Goal: Book appointment/travel/reservation

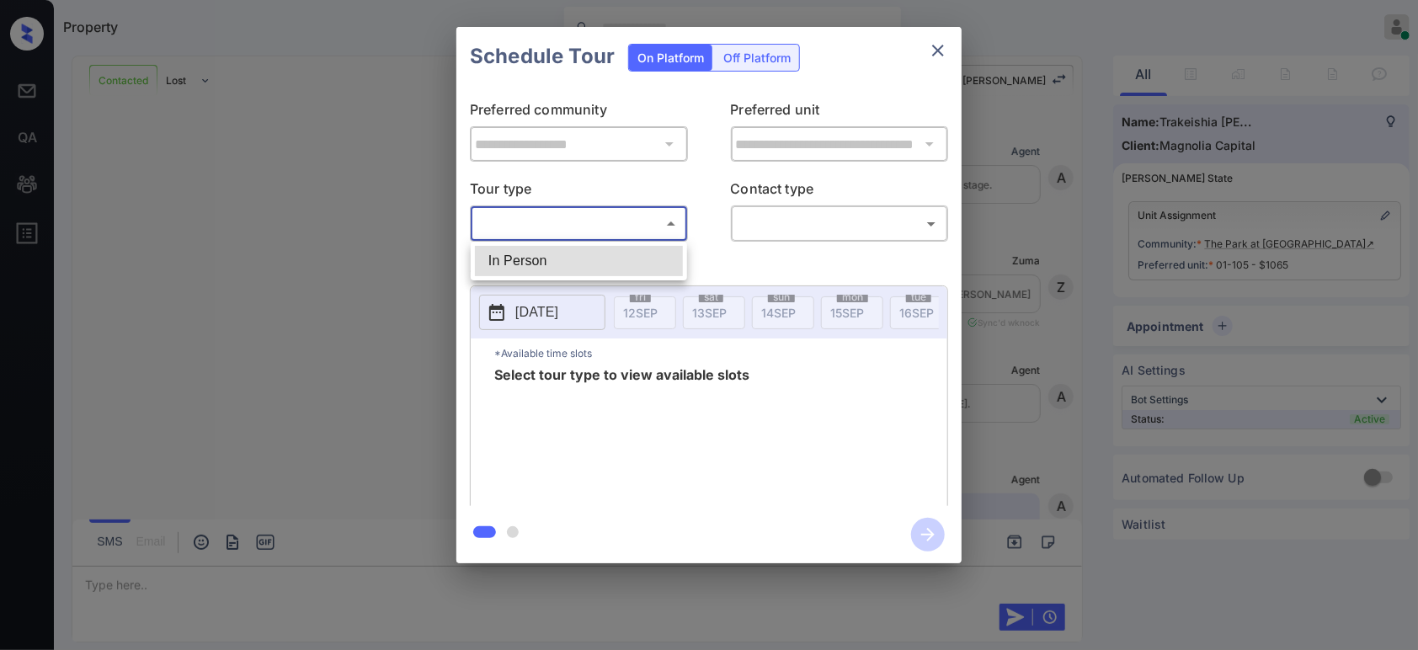
scroll to position [5638, 0]
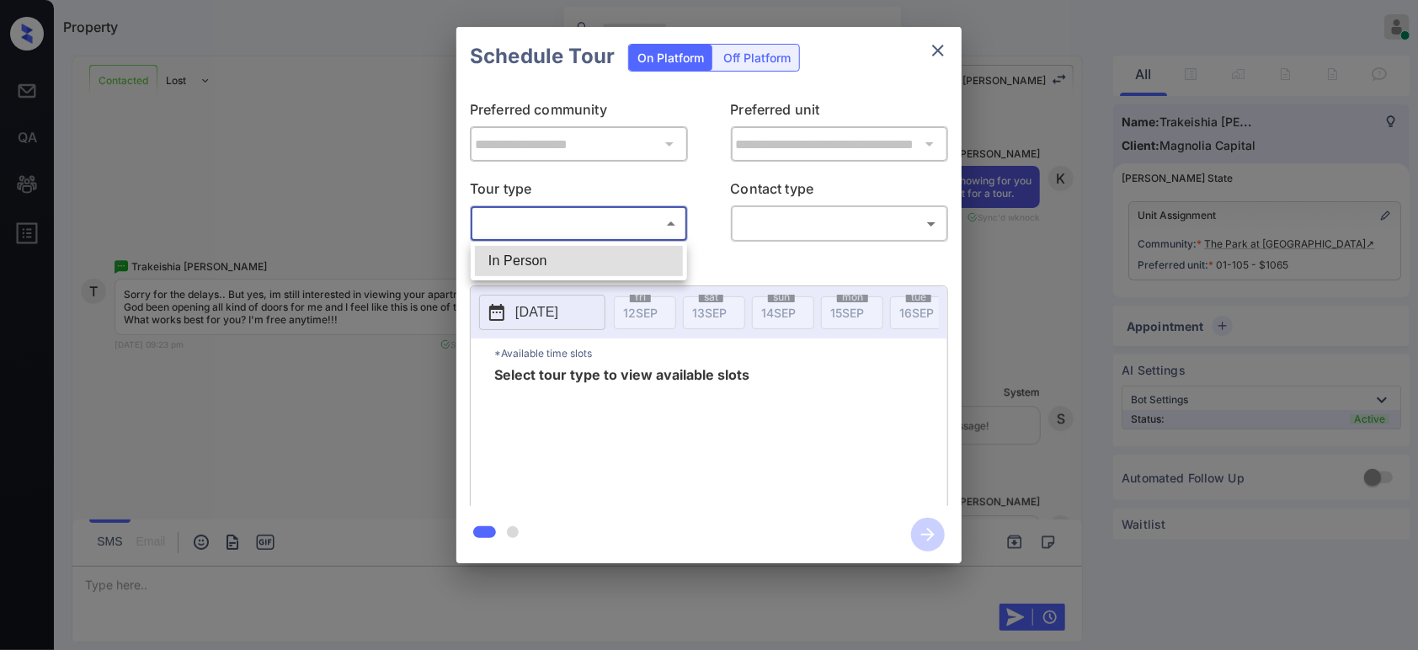
drag, startPoint x: 543, startPoint y: 253, endPoint x: 556, endPoint y: 256, distance: 13.7
click at [543, 255] on li "In Person" at bounding box center [579, 261] width 208 height 30
type input "********"
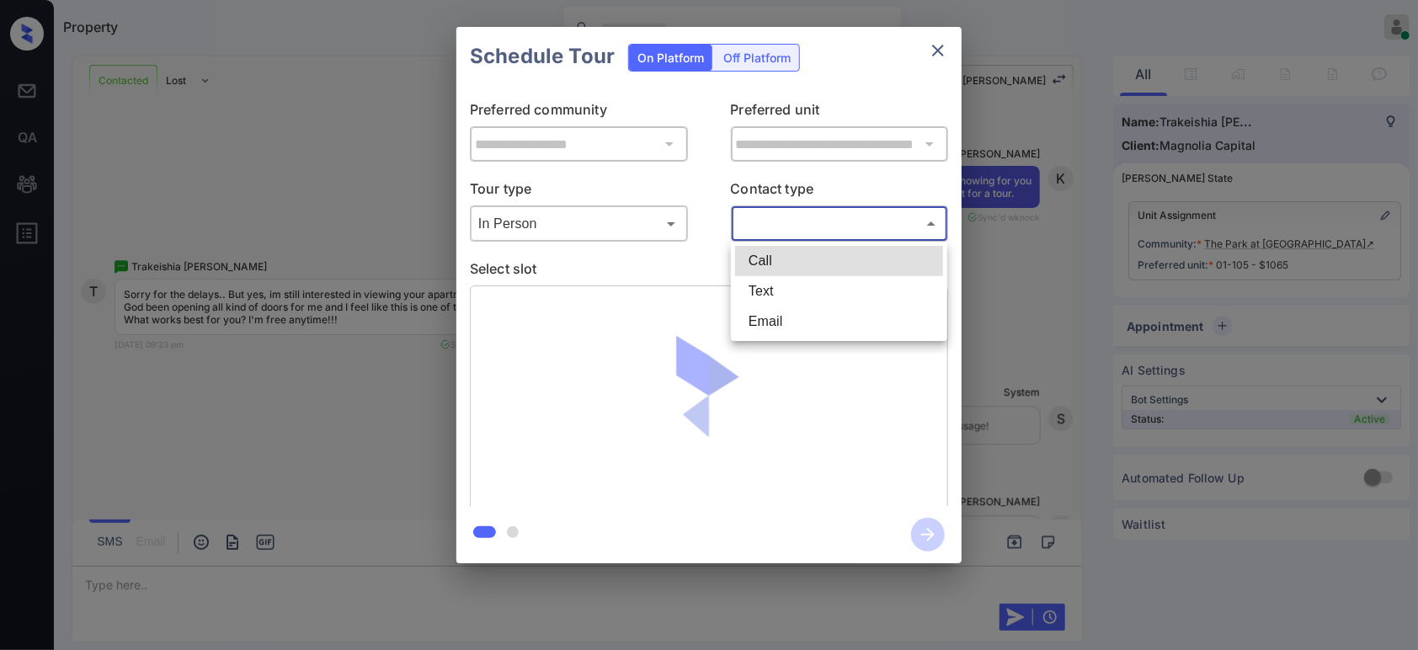
click at [750, 220] on body "Property Hope Jatap Online Set yourself offline Set yourself on break Profile S…" at bounding box center [709, 325] width 1418 height 650
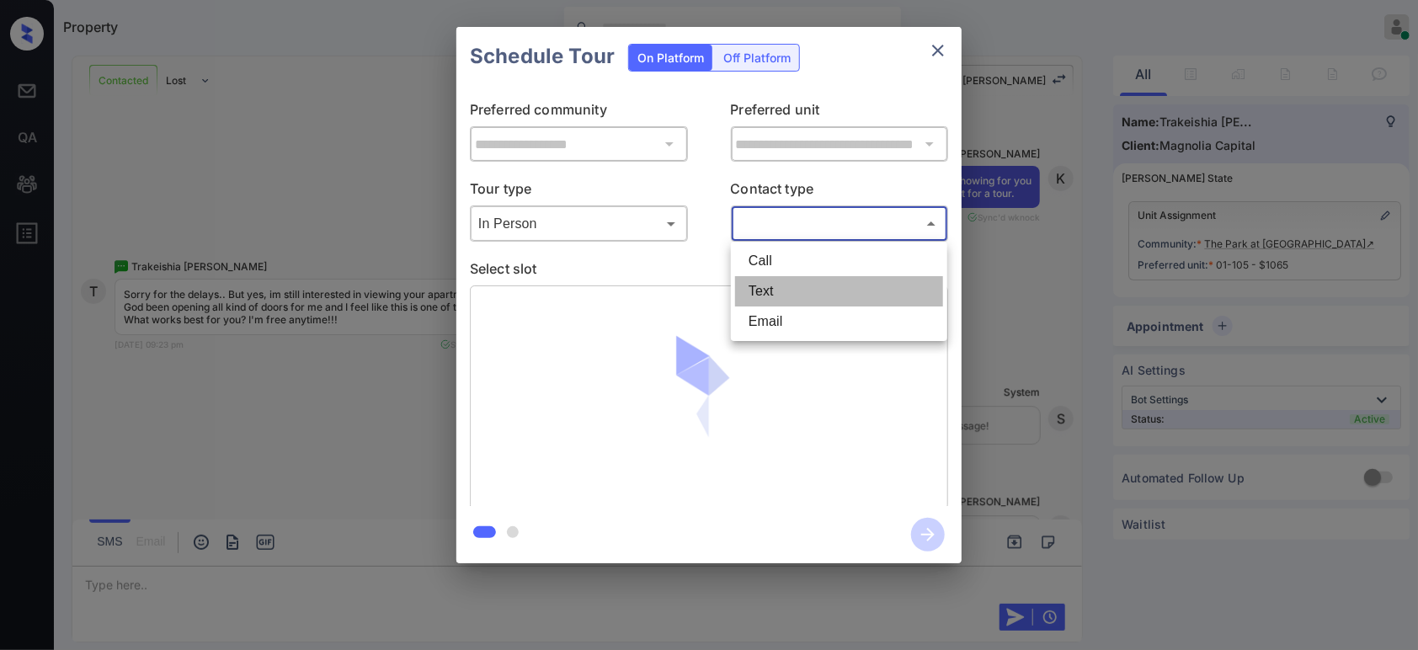
click at [769, 289] on li "Text" at bounding box center [839, 291] width 208 height 30
type input "****"
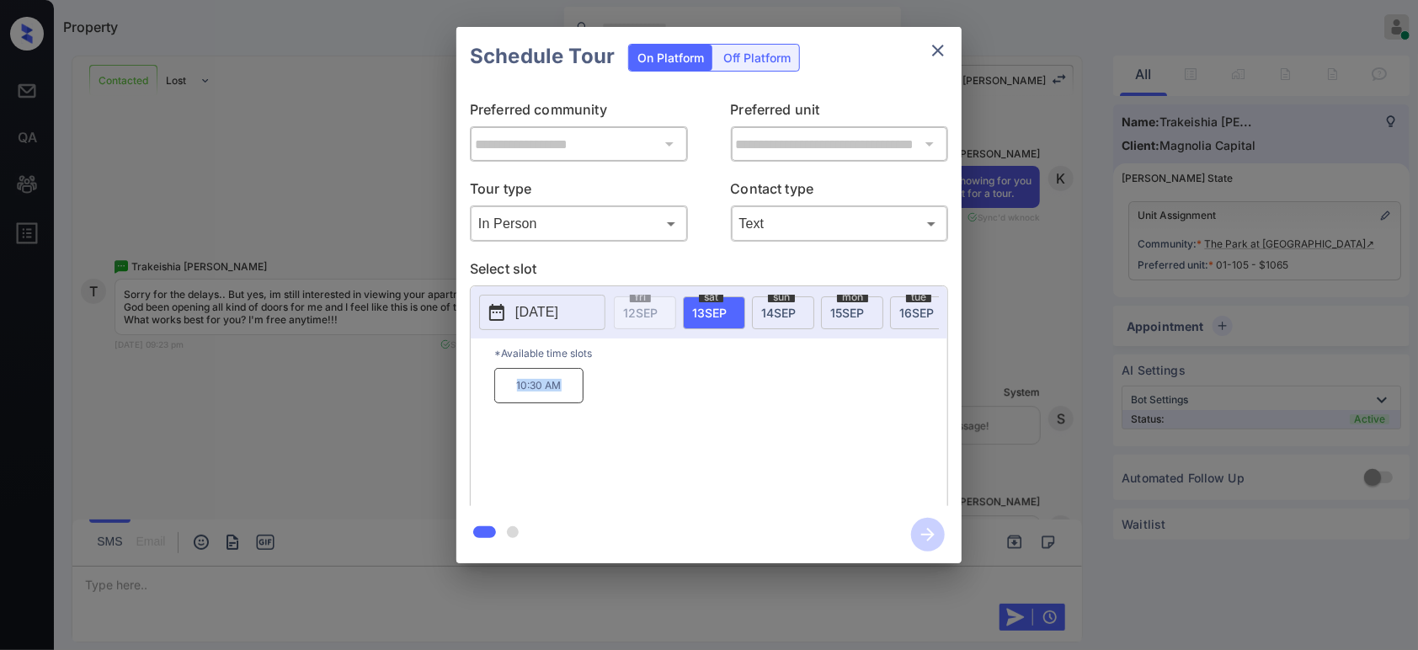
drag, startPoint x: 568, startPoint y: 396, endPoint x: 505, endPoint y: 402, distance: 63.5
click at [505, 402] on p "10:30 AM" at bounding box center [538, 385] width 89 height 35
copy p "10:30 AM"
click at [358, 431] on div "**********" at bounding box center [709, 295] width 1418 height 590
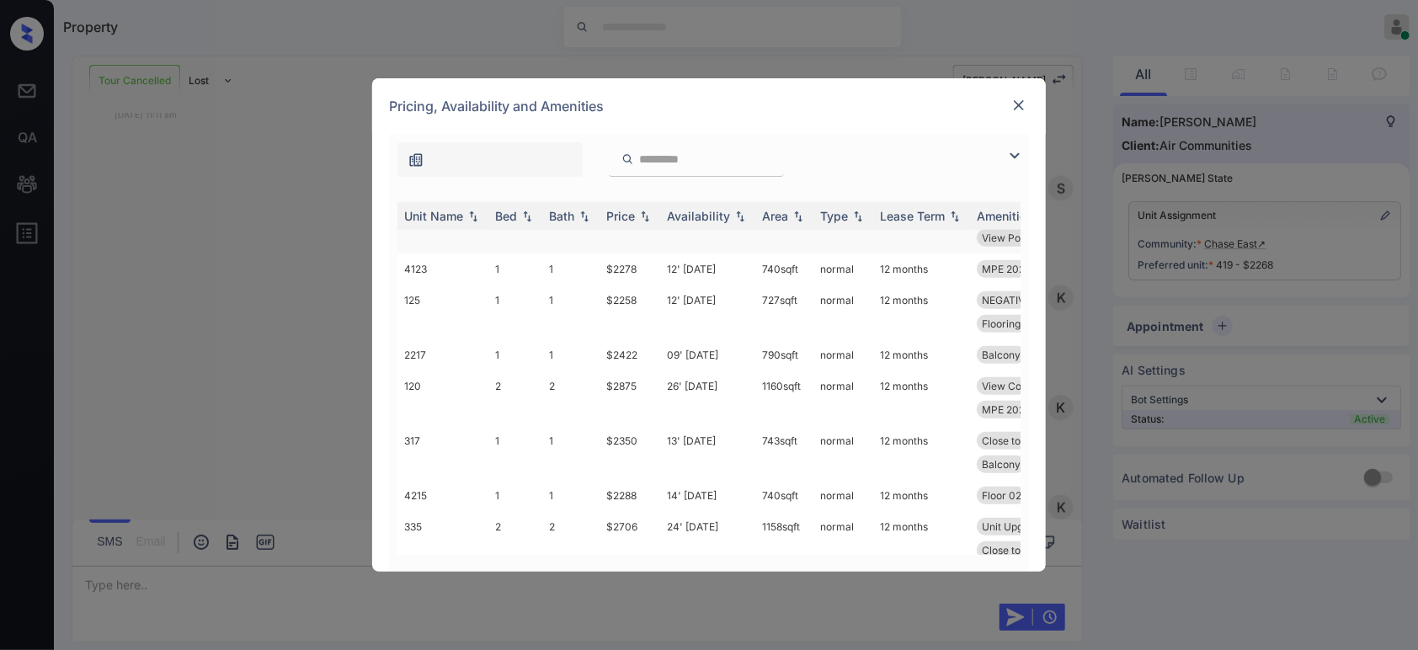
scroll to position [623, 0]
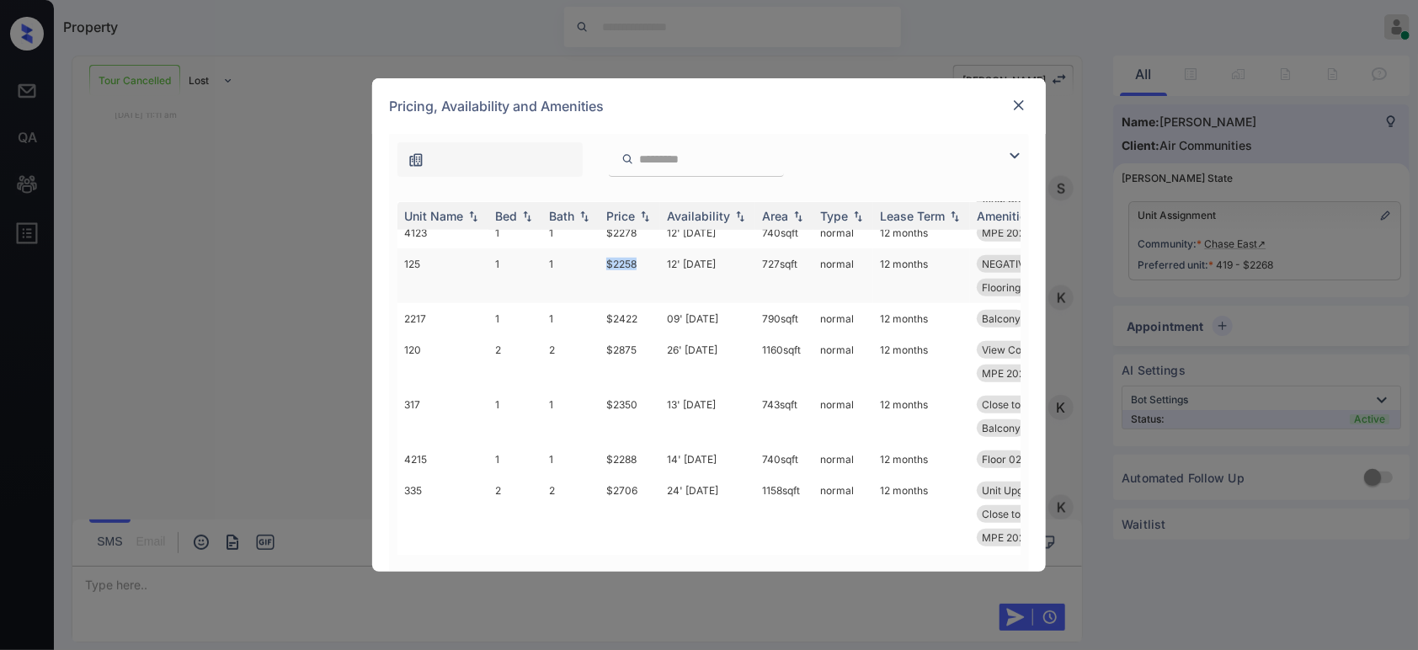
drag, startPoint x: 646, startPoint y: 262, endPoint x: 606, endPoint y: 261, distance: 39.6
click at [606, 261] on td "$2258" at bounding box center [629, 275] width 61 height 55
copy td "$2258"
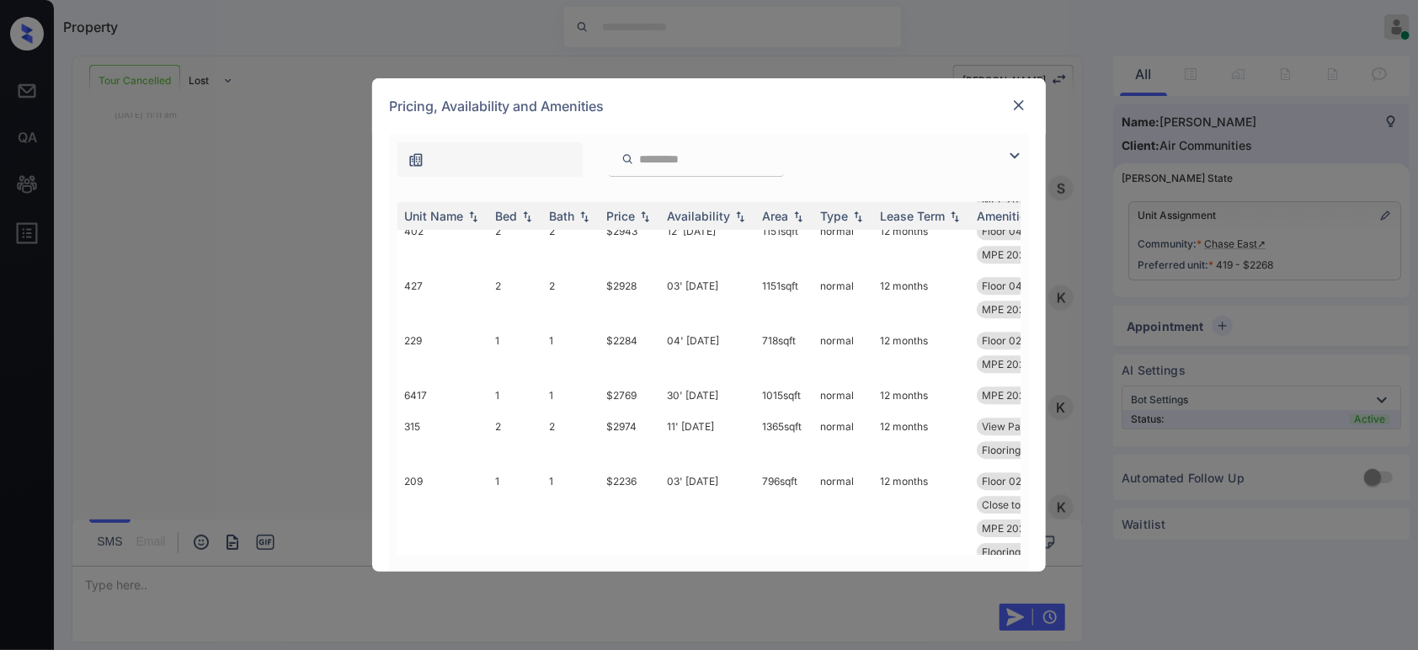
scroll to position [2744, 0]
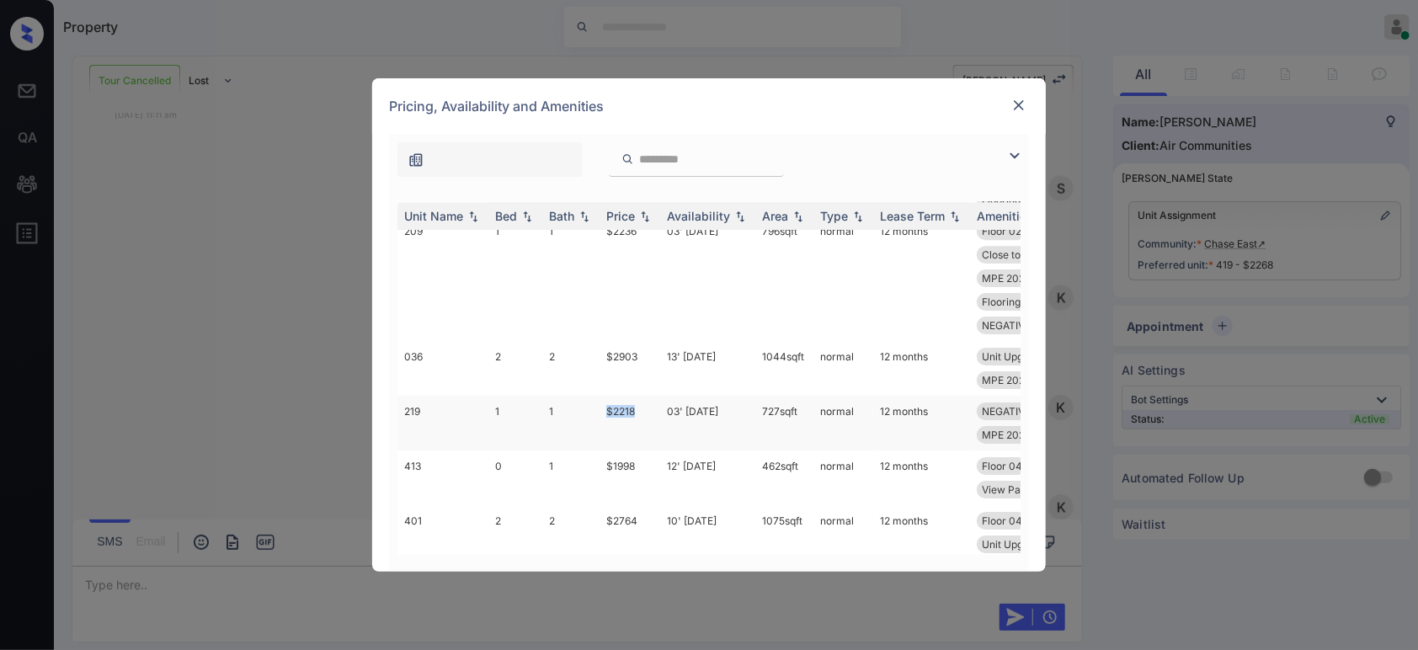
drag, startPoint x: 640, startPoint y: 410, endPoint x: 604, endPoint y: 411, distance: 36.2
click at [604, 411] on td "$2218" at bounding box center [629, 423] width 61 height 55
copy td "$2218"
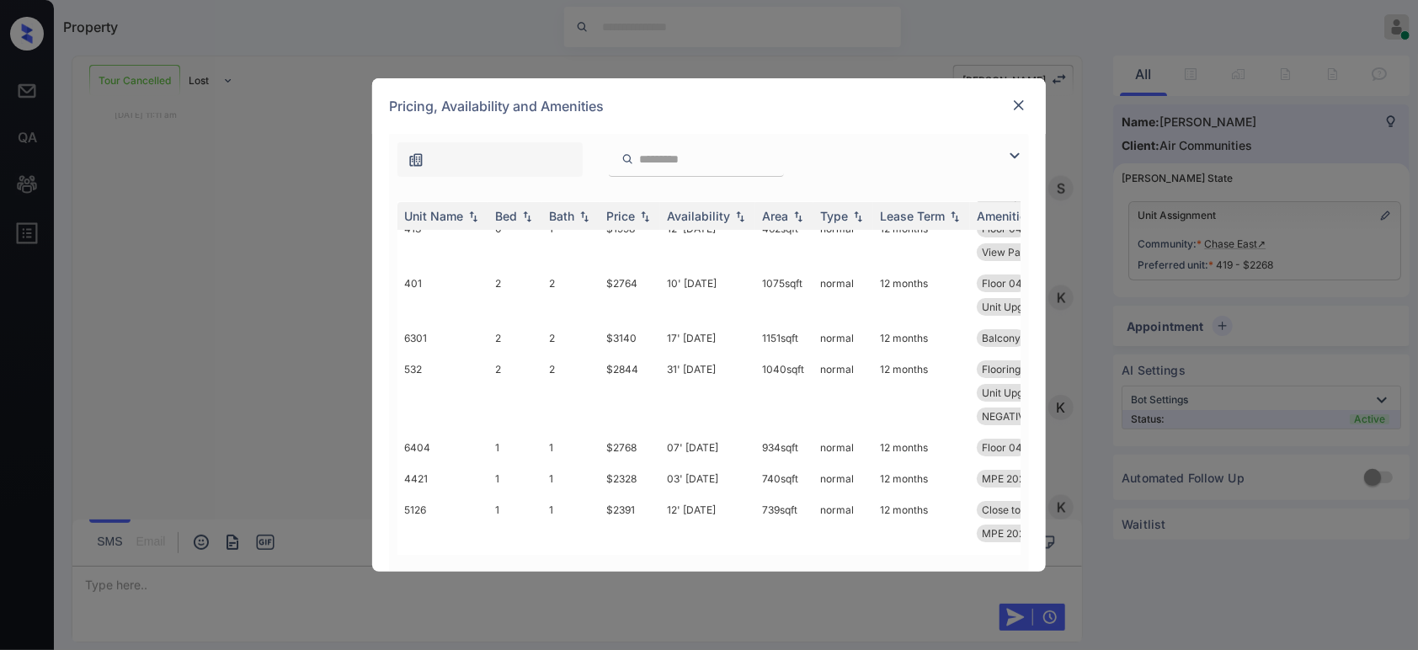
scroll to position [2794, 0]
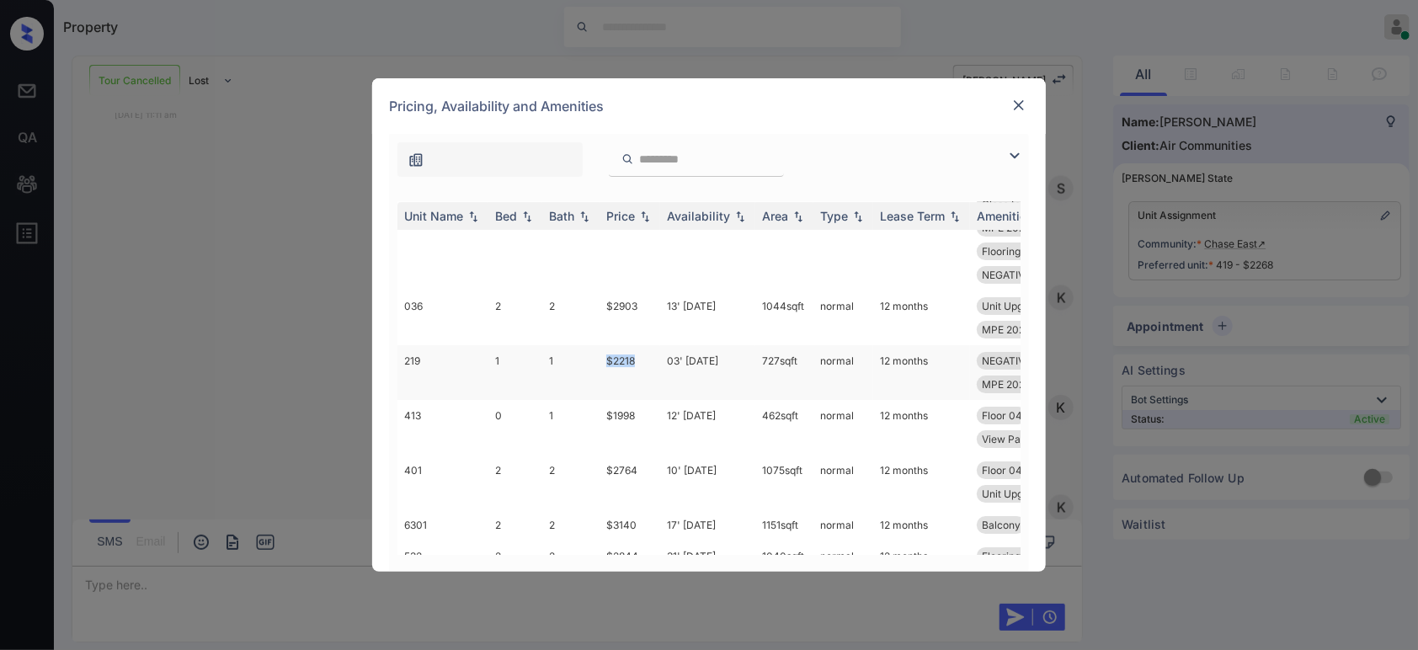
click at [616, 357] on td "$2218" at bounding box center [629, 372] width 61 height 55
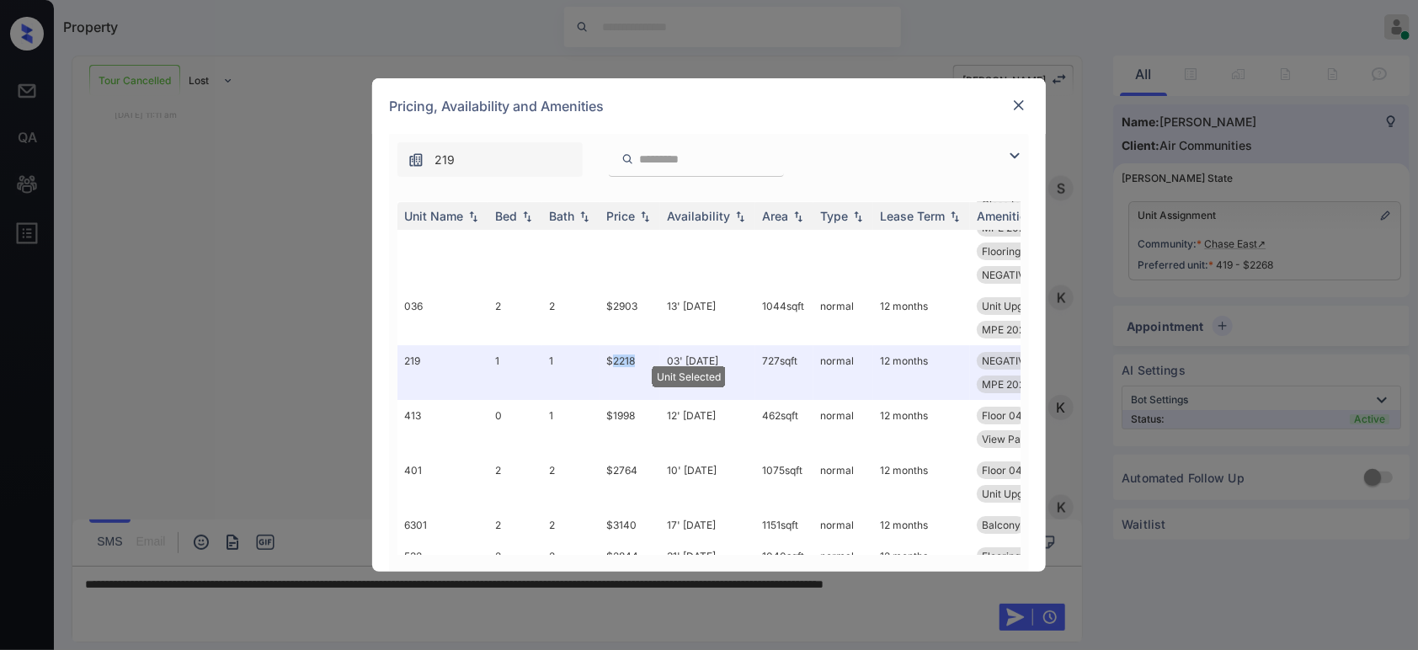
click at [1017, 113] on img at bounding box center [1018, 105] width 17 height 17
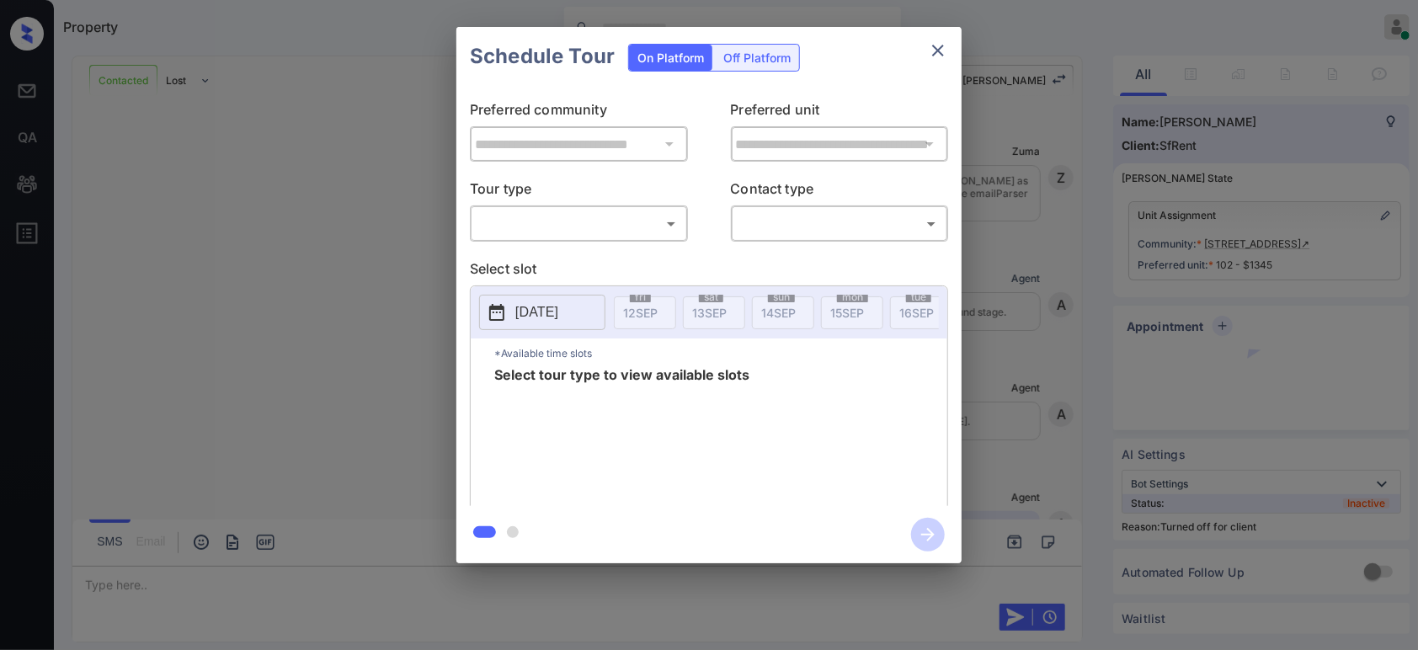
scroll to position [4066, 0]
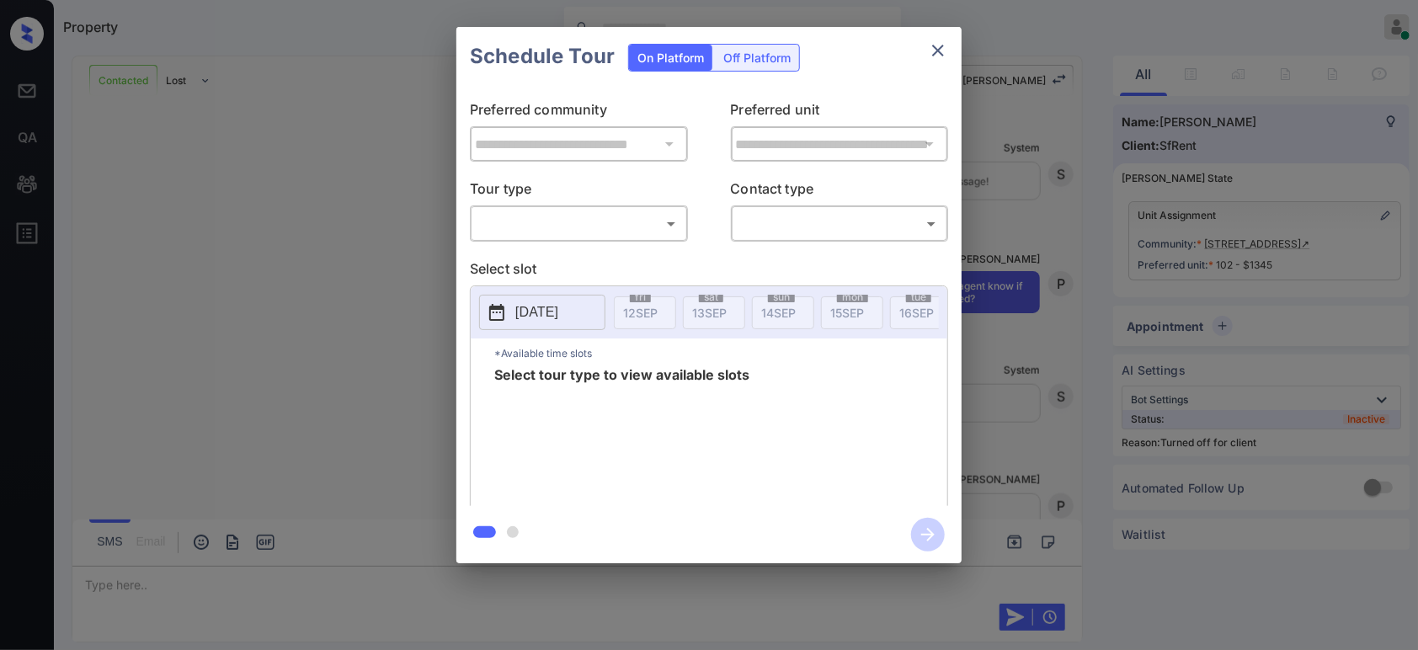
click at [771, 66] on div "Off Platform" at bounding box center [757, 58] width 84 height 26
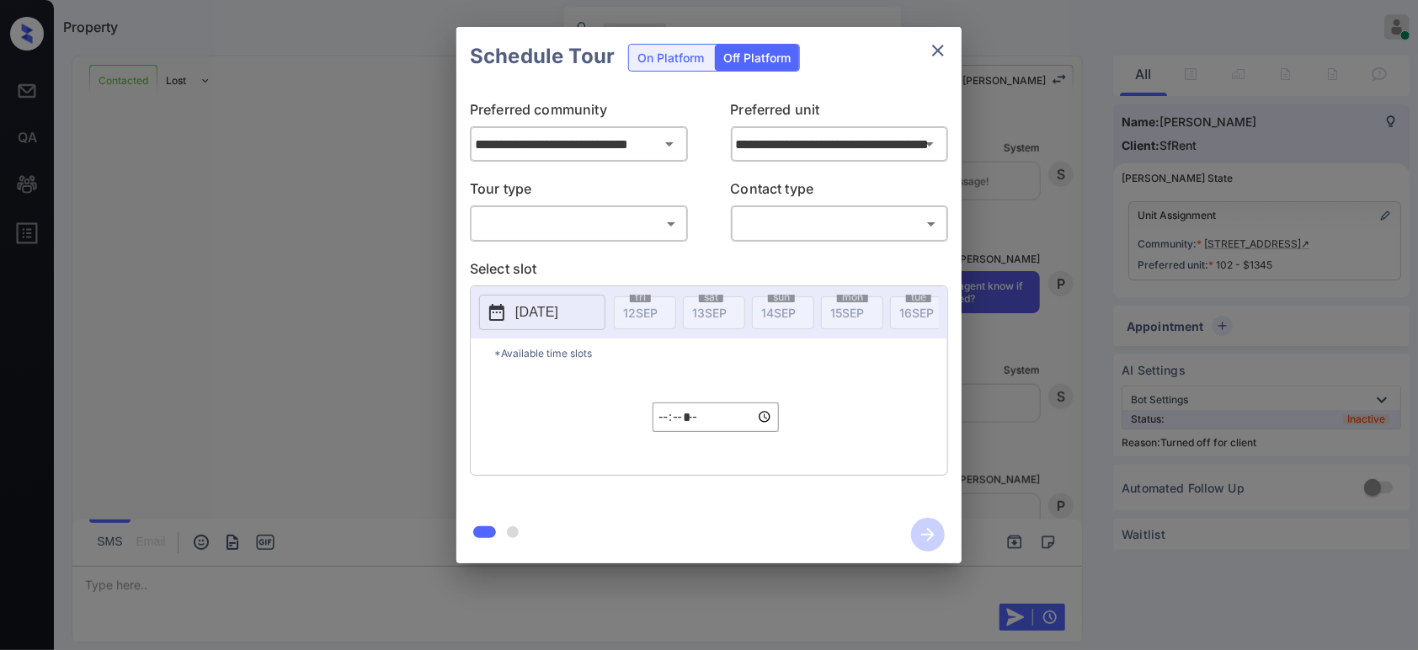
click at [601, 226] on body "Property Hope Jatap Online Set yourself offline Set yourself on break Profile S…" at bounding box center [709, 325] width 1418 height 650
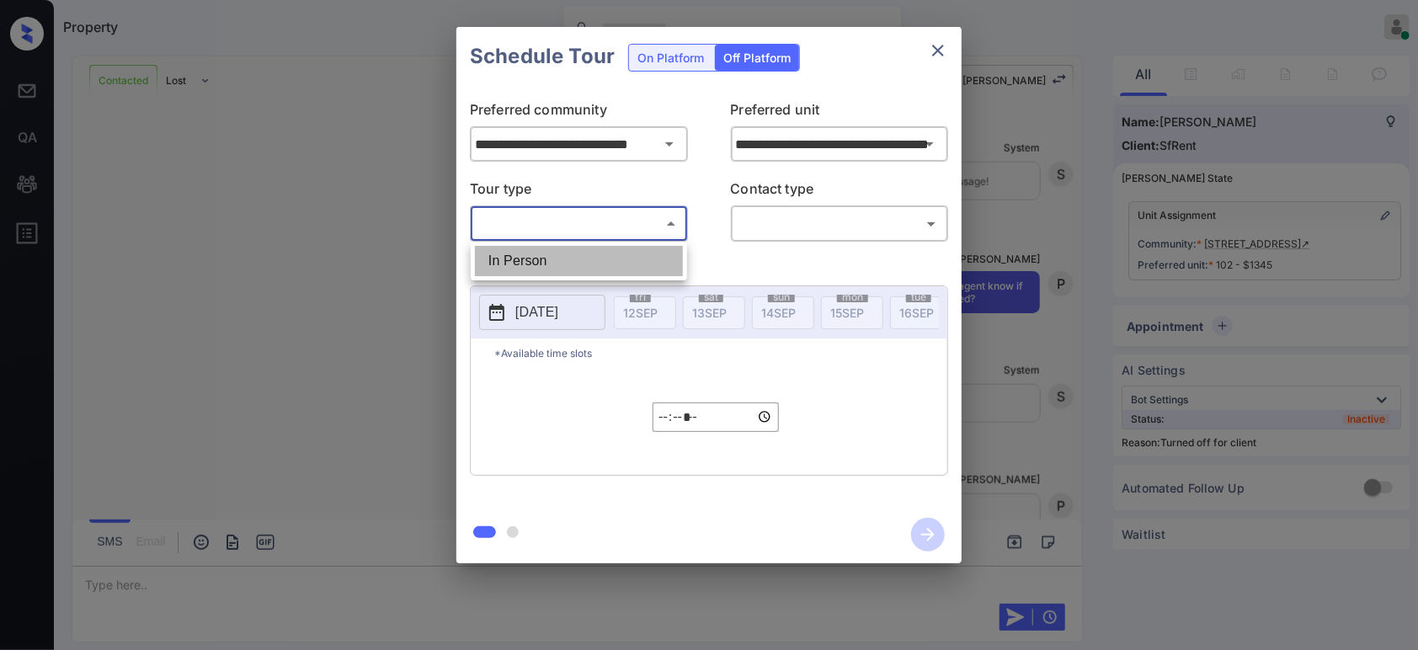
click at [524, 258] on li "In Person" at bounding box center [579, 261] width 208 height 30
type input "********"
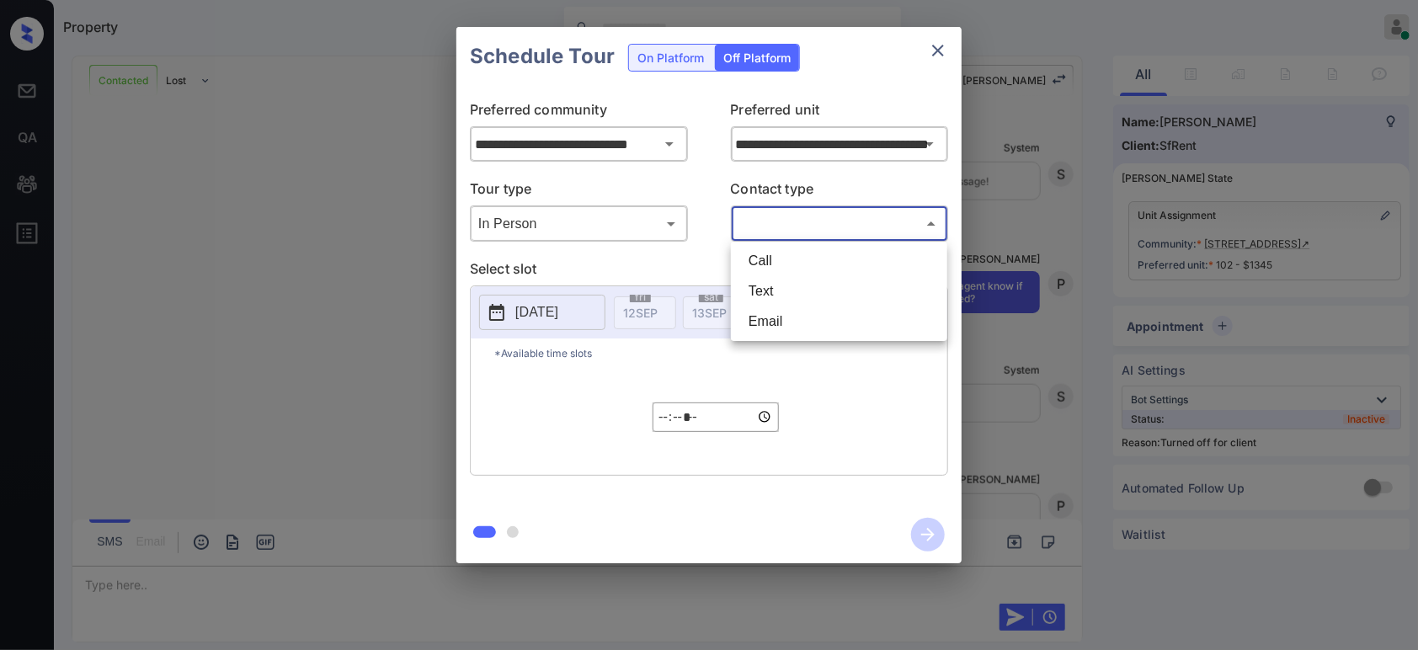
drag, startPoint x: 830, startPoint y: 223, endPoint x: 811, endPoint y: 274, distance: 54.1
click at [828, 234] on body "Property Hope Jatap Online Set yourself offline Set yourself on break Profile S…" at bounding box center [709, 325] width 1418 height 650
click at [801, 288] on li "Text" at bounding box center [839, 291] width 208 height 30
type input "****"
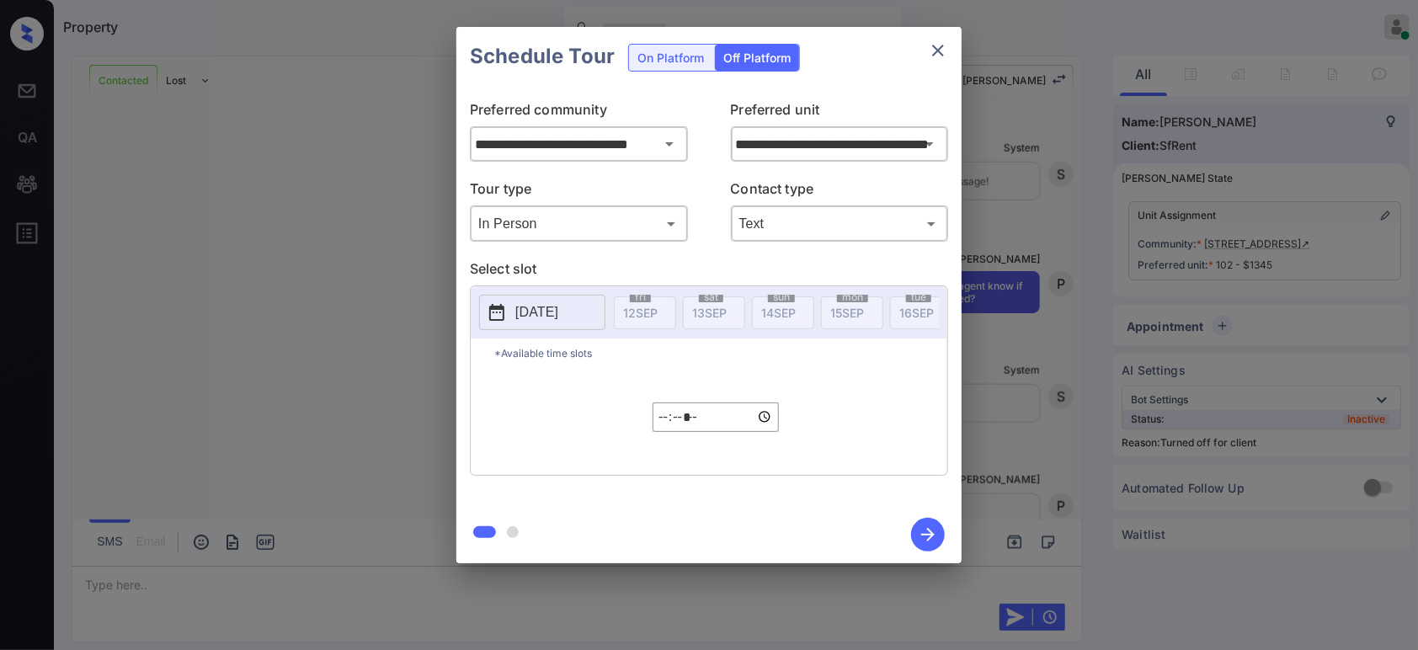
click at [524, 327] on button "2025-09-12" at bounding box center [542, 312] width 126 height 35
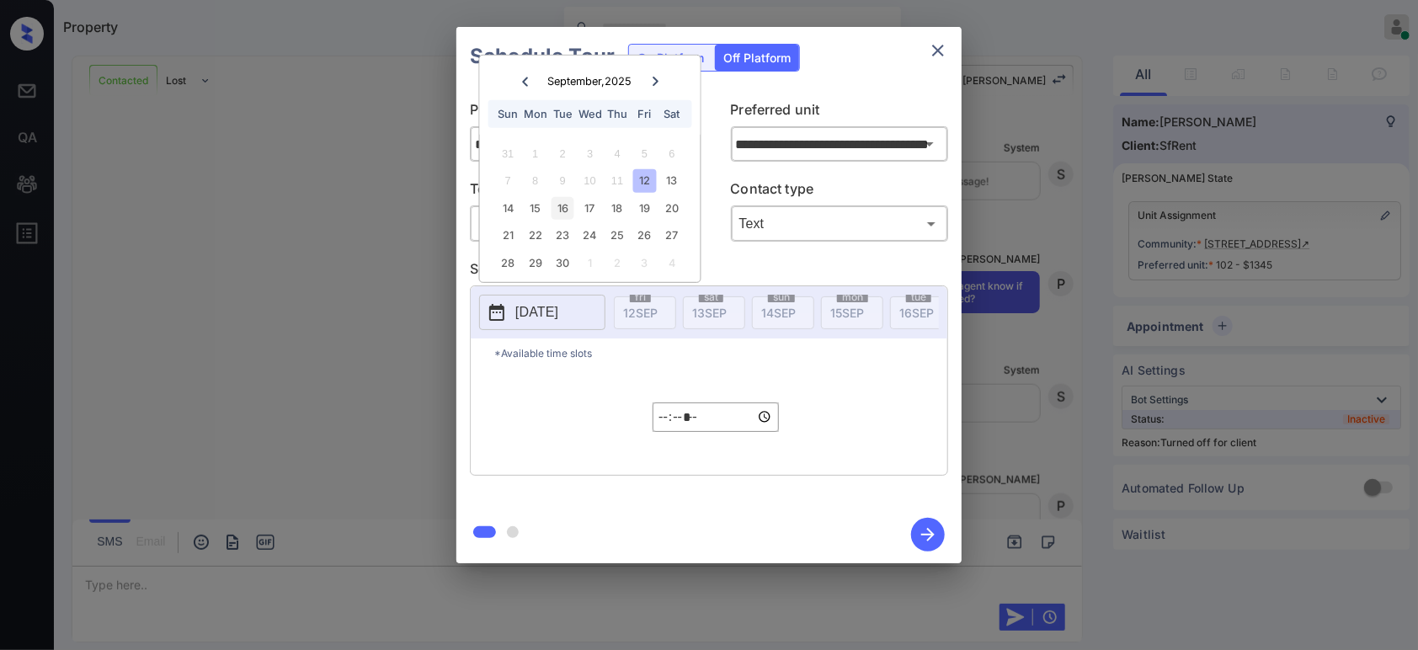
click at [562, 212] on div "16" at bounding box center [562, 208] width 23 height 23
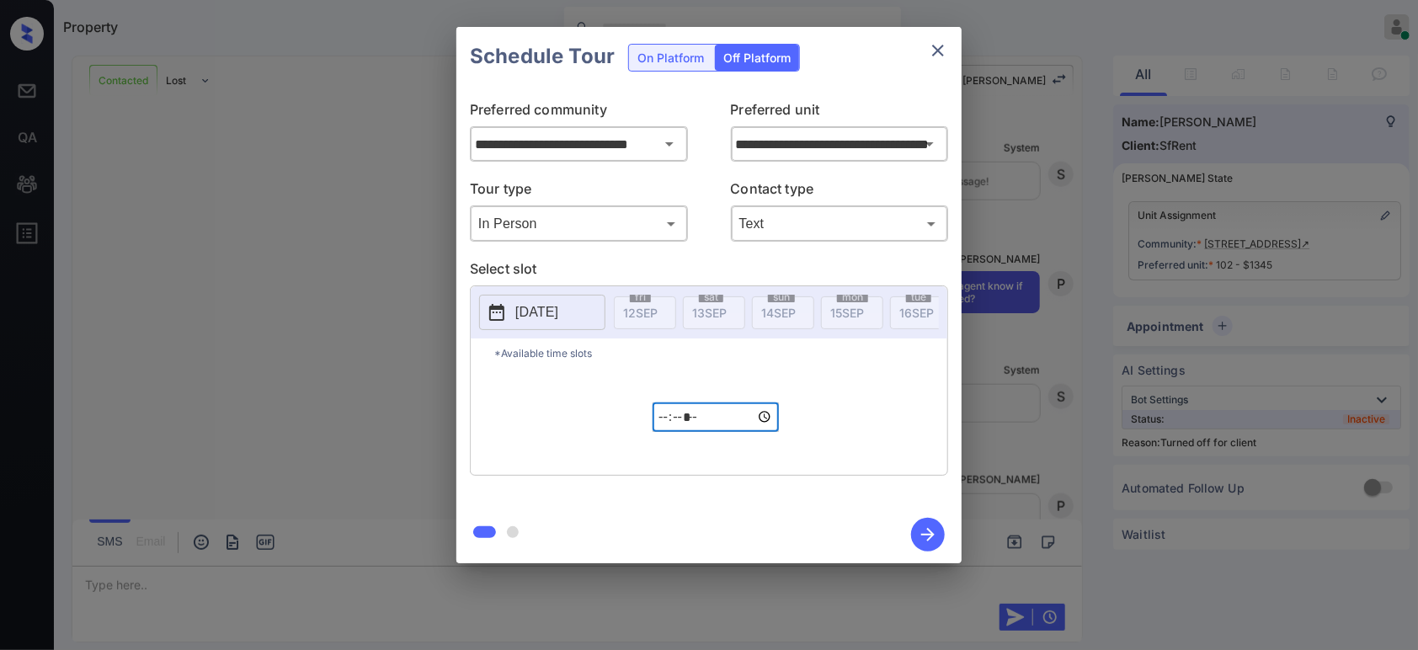
click at [665, 423] on input "*****" at bounding box center [715, 416] width 126 height 29
type input "*****"
click at [920, 530] on icon "button" at bounding box center [928, 535] width 34 height 34
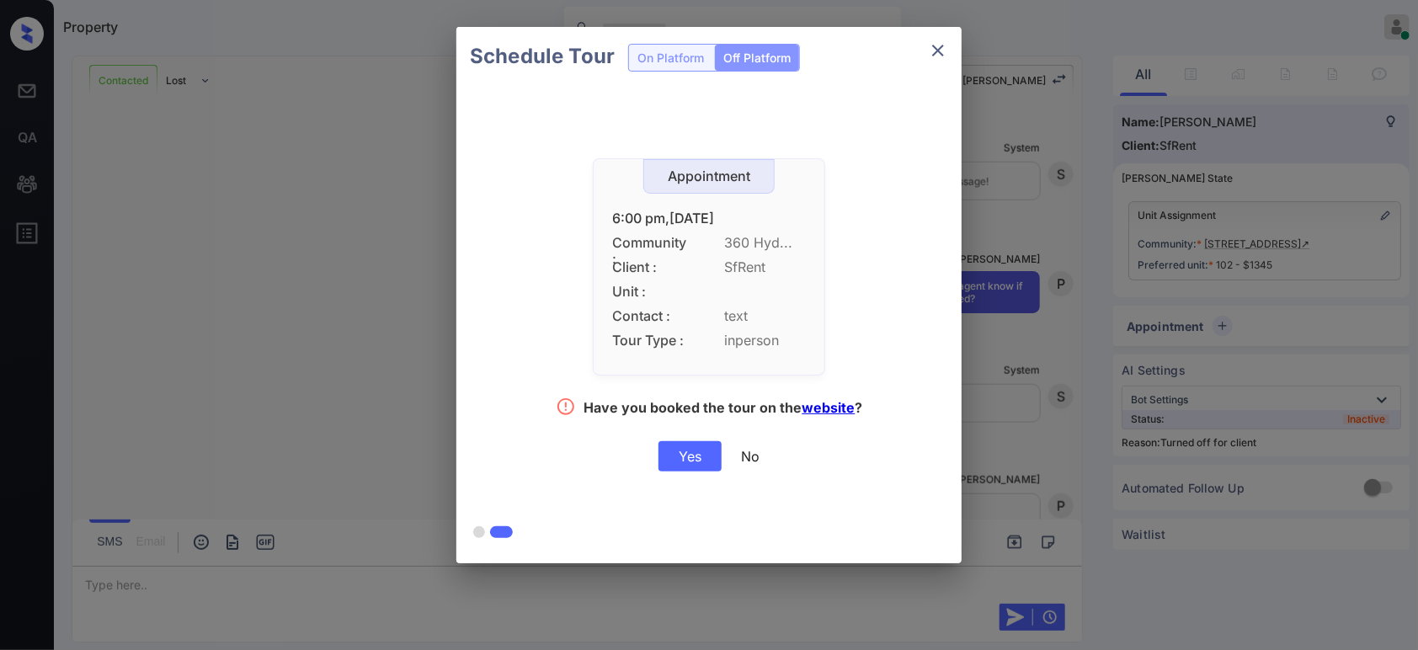
click at [700, 462] on div "Yes" at bounding box center [689, 456] width 63 height 30
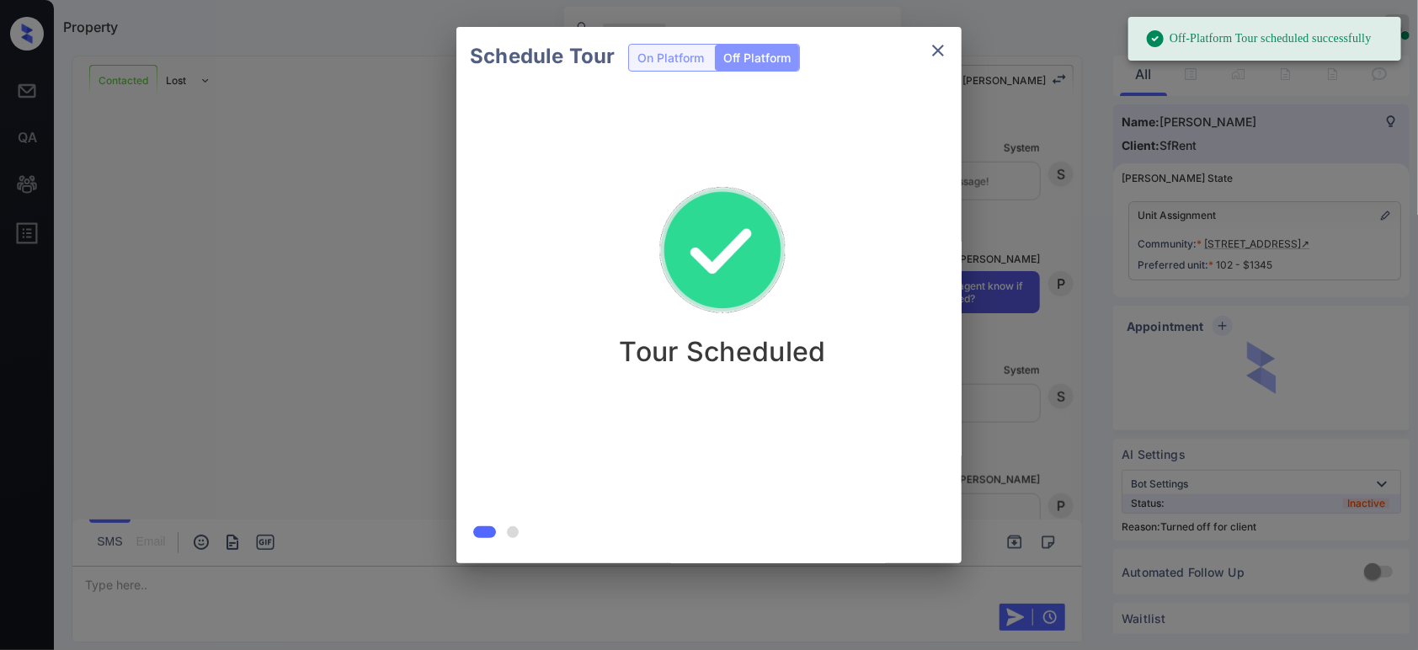
click at [226, 281] on div "Schedule Tour On Platform Off Platform Tour Scheduled" at bounding box center [709, 295] width 1418 height 590
